Goal: Information Seeking & Learning: Learn about a topic

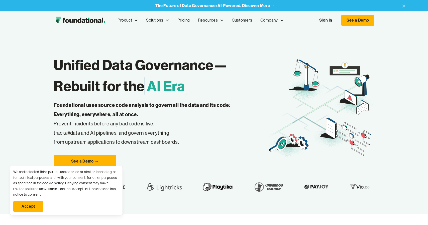
click at [333, 23] on link "Sign In" at bounding box center [325, 20] width 23 height 11
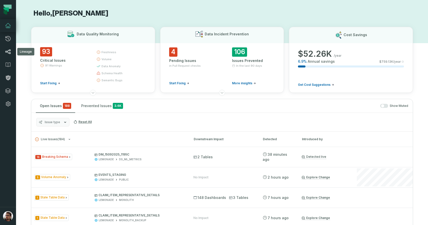
click at [10, 52] on icon at bounding box center [8, 51] width 6 height 5
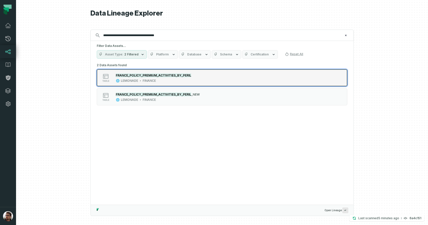
type input "**********"
click at [185, 74] on mark "FRANCE_POLICY_PREMIUM_ACTIVITIES_BY_PERIL" at bounding box center [153, 75] width 75 height 4
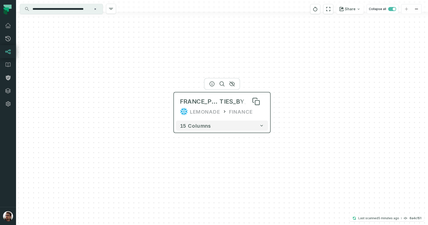
click at [182, 105] on span "FRANCE_POLICY_PREMIUM_ACTIVI" at bounding box center [200, 102] width 40 height 8
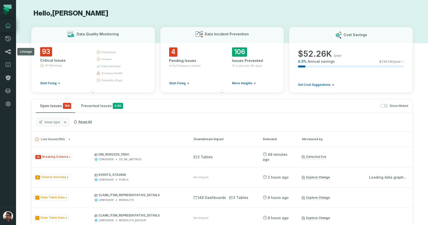
click at [9, 51] on icon at bounding box center [8, 52] width 6 height 6
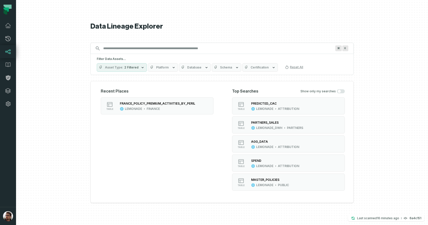
click at [154, 51] on input "Discovery Provider cmdk menu" at bounding box center [217, 48] width 235 height 8
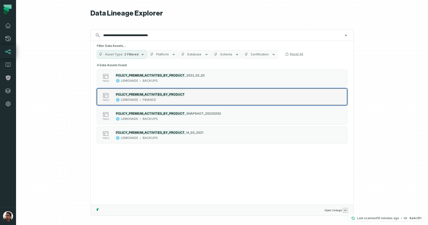
type input "**********"
click at [185, 92] on div "POLICY_PREMIUM_ACTIVITIES_BY_PRODUCT LEMONADE FINANCE" at bounding box center [150, 97] width 73 height 10
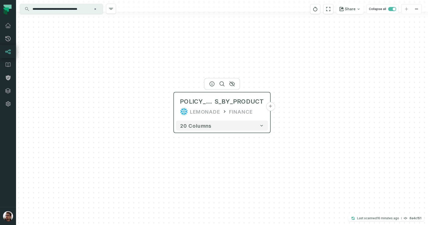
click at [270, 107] on button "+" at bounding box center [270, 106] width 9 height 9
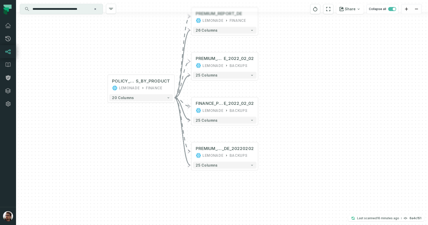
drag, startPoint x: 289, startPoint y: 144, endPoint x: 289, endPoint y: 77, distance: 66.7
click at [289, 77] on div "+ PREMIUM_REPORT_DE LEMONADE FINANCE + 26 columns + PREMIUM_REPORT_D E_2022_02_…" at bounding box center [222, 112] width 412 height 225
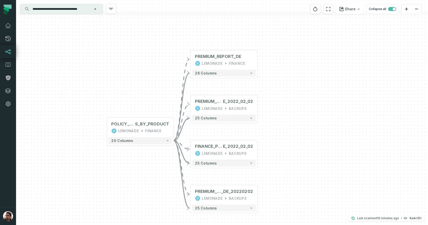
drag, startPoint x: 240, startPoint y: 67, endPoint x: 239, endPoint y: 125, distance: 57.4
click at [240, 125] on div "+ PREMIUM_REPORT_DE LEMONADE FINANCE + 26 columns + PREMIUM_REPORT_D E_2022_02_…" at bounding box center [222, 112] width 412 height 225
click at [229, 62] on div "FINANCE" at bounding box center [237, 64] width 16 height 6
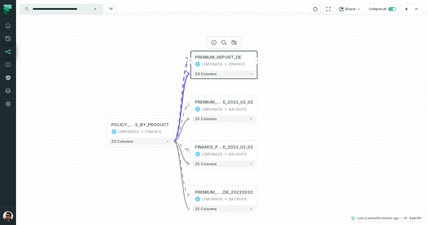
click at [257, 60] on button "+" at bounding box center [257, 61] width 6 height 6
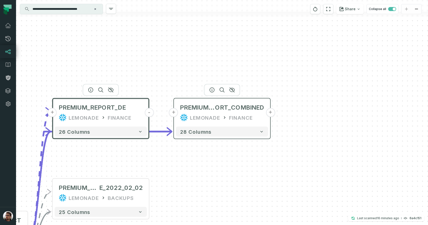
click at [269, 115] on button "+" at bounding box center [270, 112] width 9 height 9
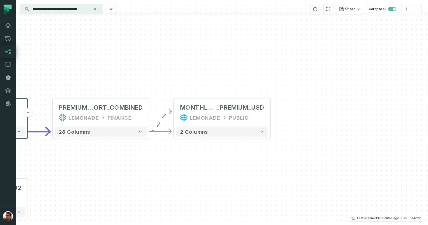
click at [272, 113] on div "+ MONTHLY_WRITTEN _PREMIUM_USD LEMONADE PUBLIC + 2 columns + PREMIUM_REP ORT_CO…" at bounding box center [222, 112] width 412 height 225
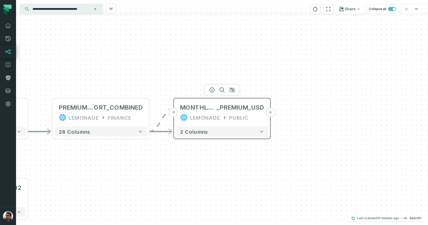
click at [274, 114] on button "+" at bounding box center [270, 112] width 9 height 9
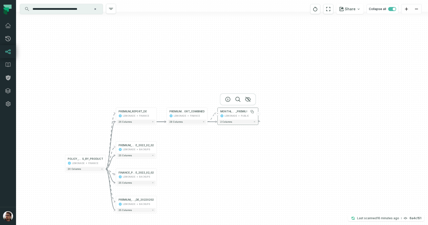
click at [241, 112] on span "_PREMIUM_USD" at bounding box center [246, 111] width 20 height 3
click at [192, 118] on div "FINANCE" at bounding box center [195, 117] width 10 height 3
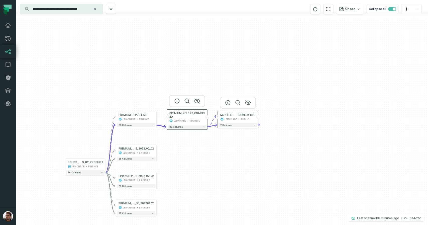
click at [238, 118] on div "LEMONADE PUBLIC" at bounding box center [237, 119] width 35 height 3
